Goal: Navigation & Orientation: Understand site structure

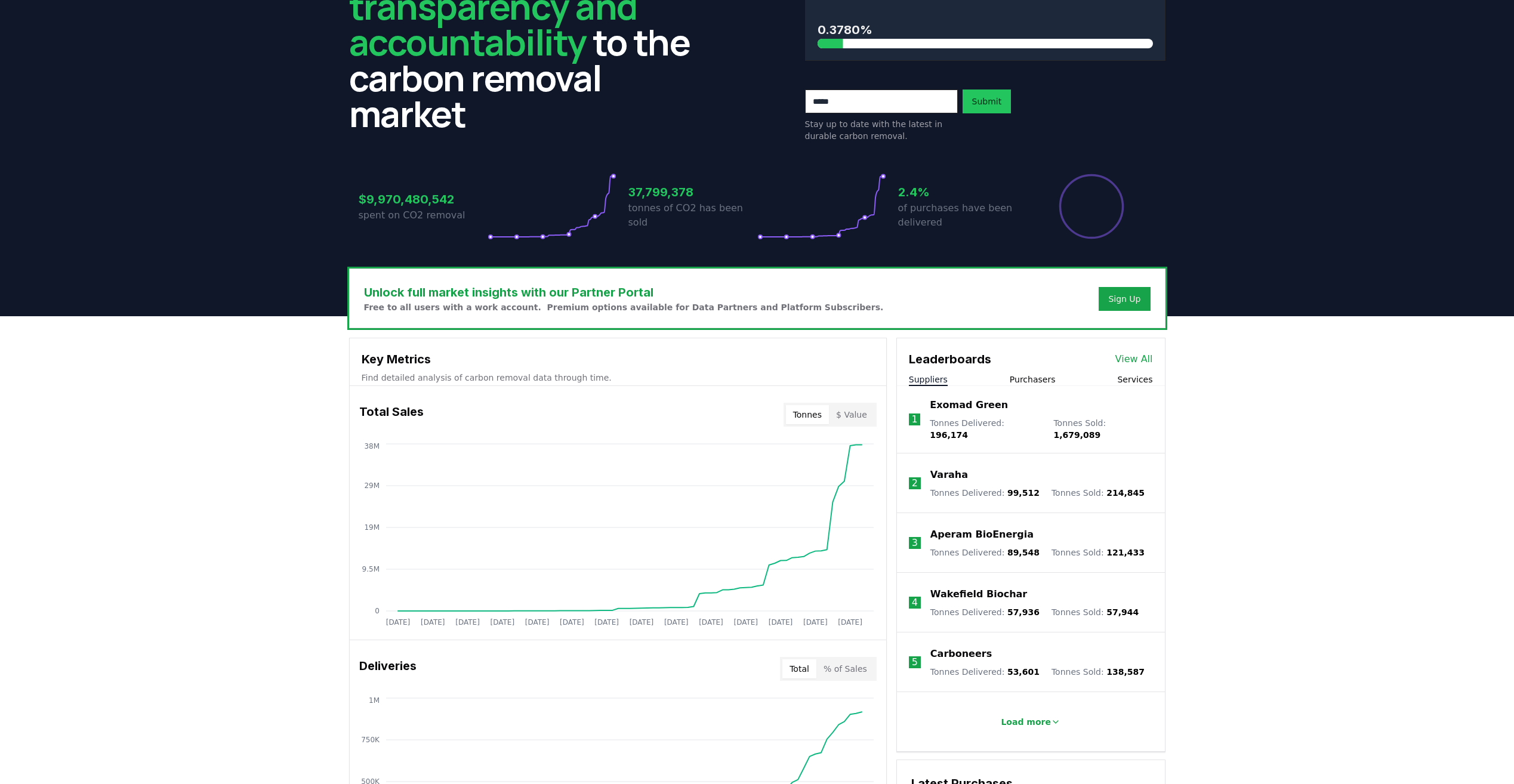
scroll to position [120, 0]
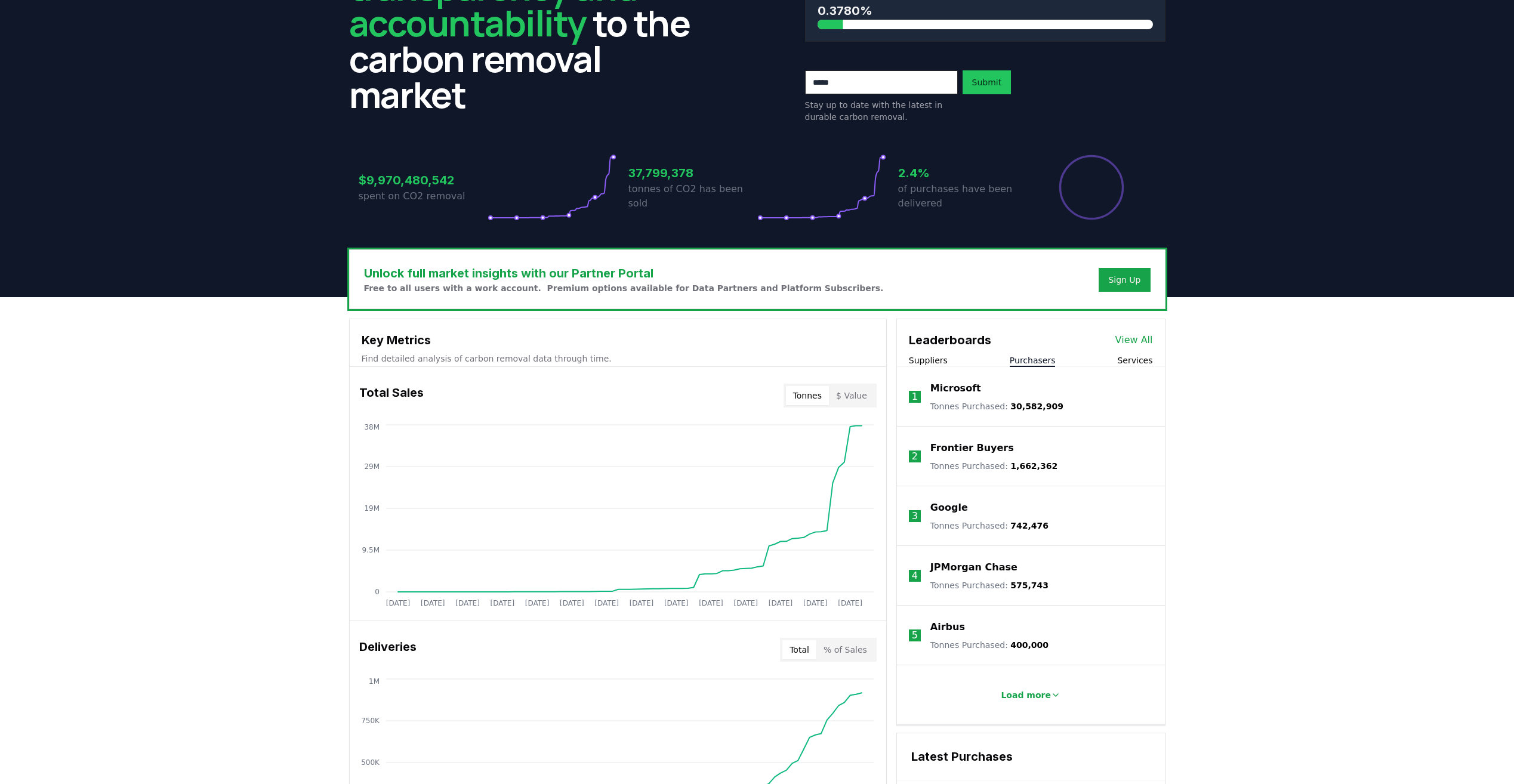
click at [1032, 366] on button "Purchasers" at bounding box center [1033, 360] width 46 height 12
click at [1131, 359] on button "Services" at bounding box center [1134, 360] width 35 height 12
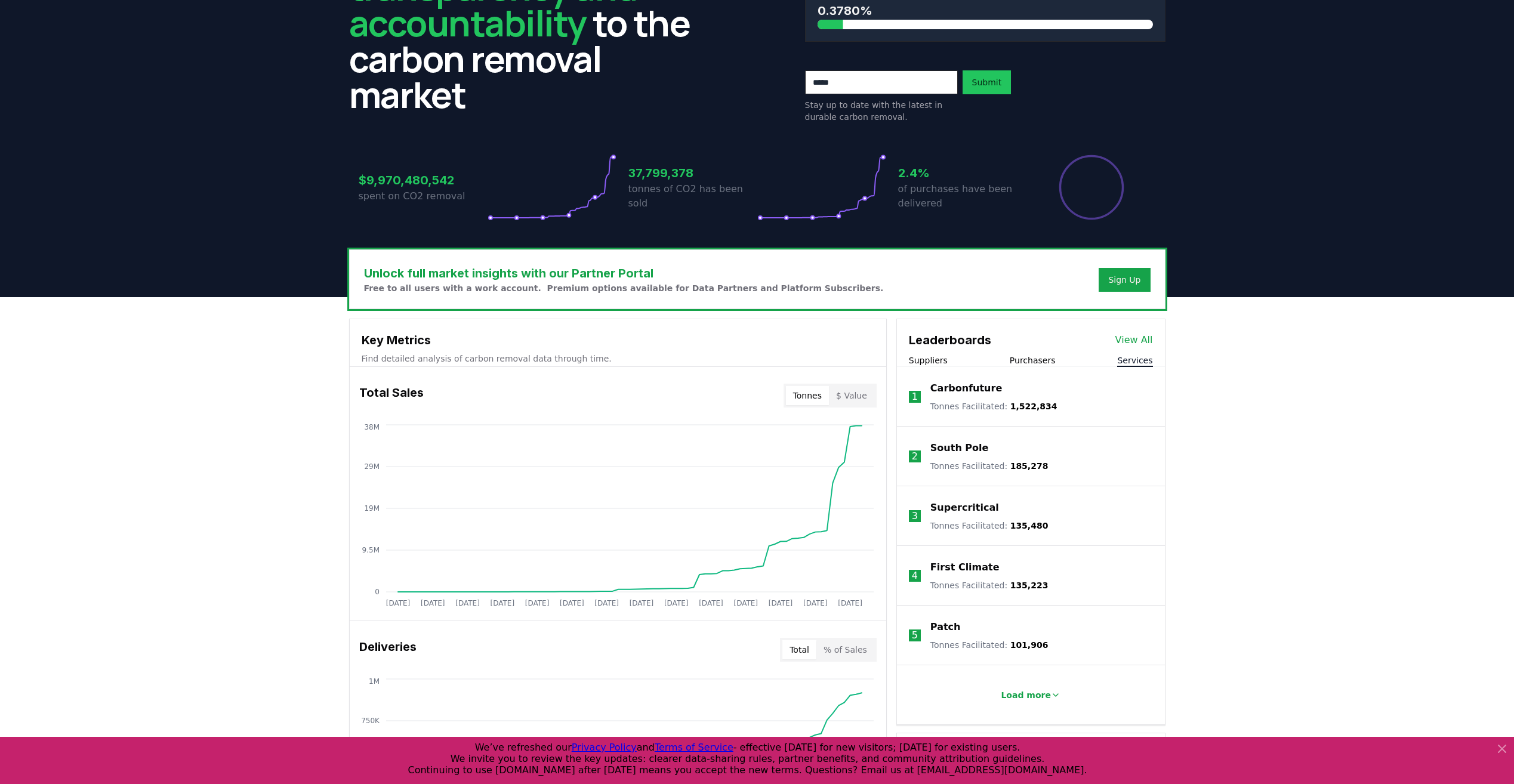
click at [1056, 357] on div "Suppliers Purchasers Services" at bounding box center [1031, 360] width 268 height 12
click at [1036, 356] on button "Purchasers" at bounding box center [1033, 360] width 46 height 12
click at [940, 365] on button "Suppliers" at bounding box center [928, 360] width 39 height 12
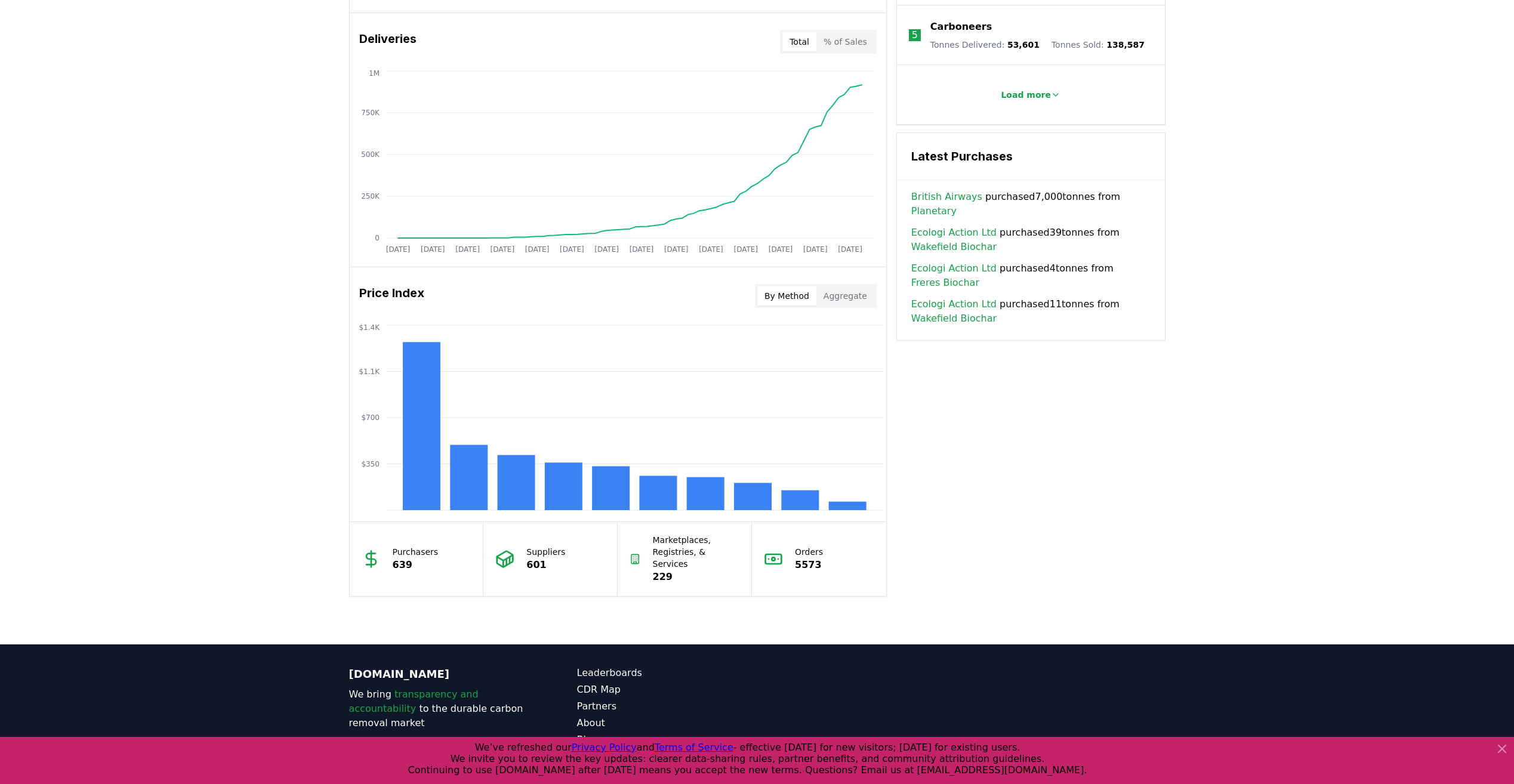
scroll to position [767, 0]
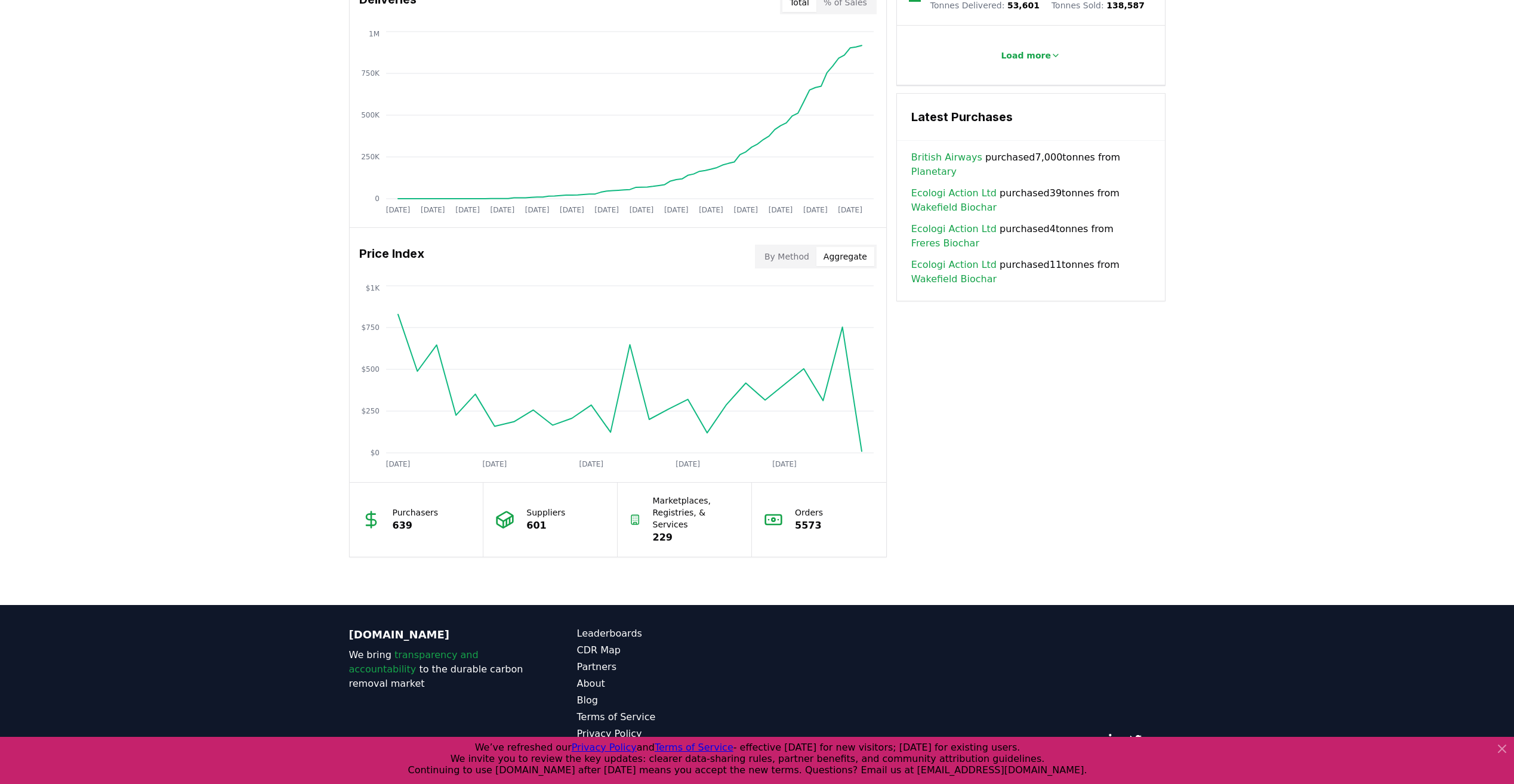
click at [850, 256] on button "Aggregate" at bounding box center [845, 257] width 58 height 19
click at [791, 258] on button "By Method" at bounding box center [787, 257] width 59 height 19
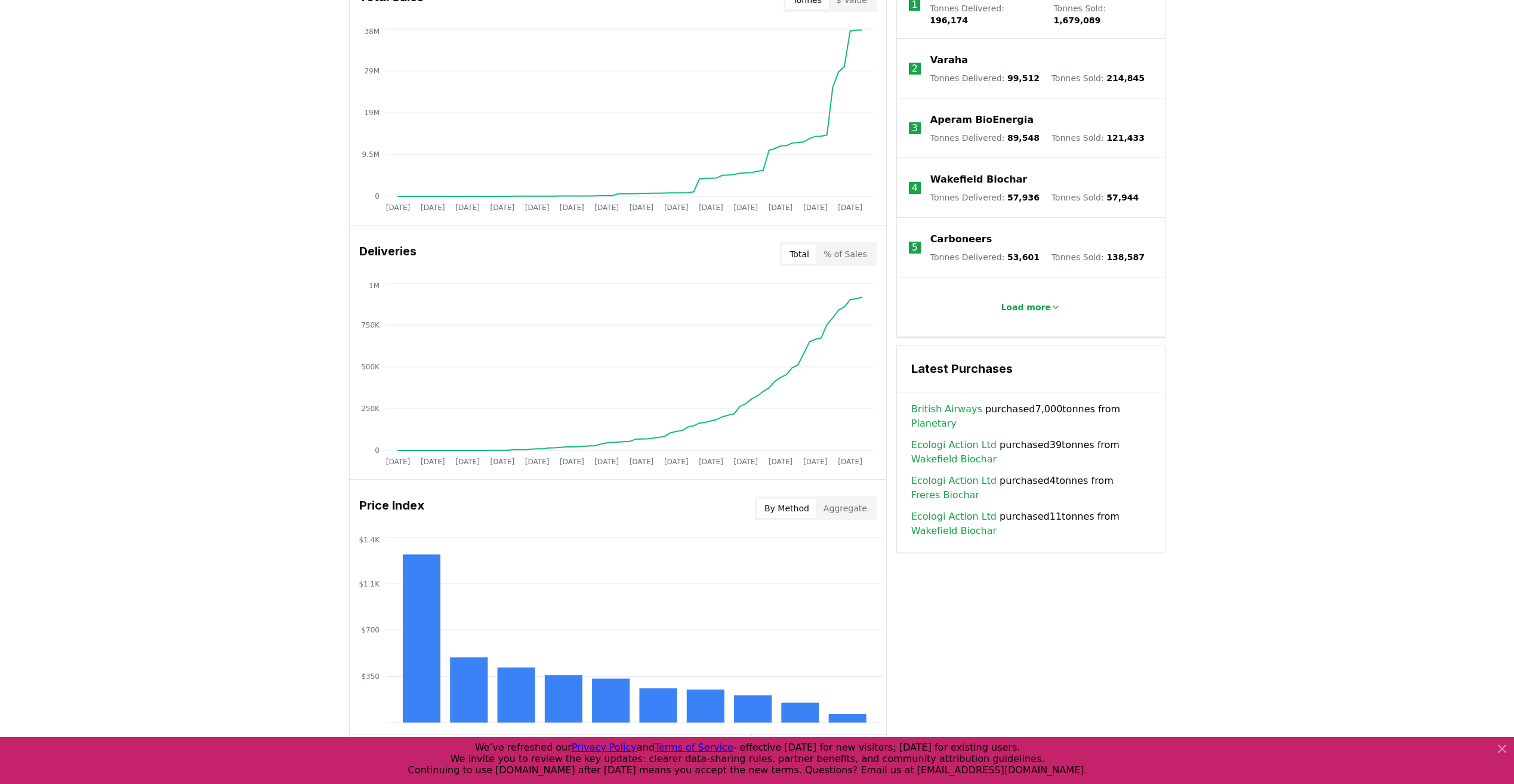
scroll to position [0, 0]
